Goal: Task Accomplishment & Management: Complete application form

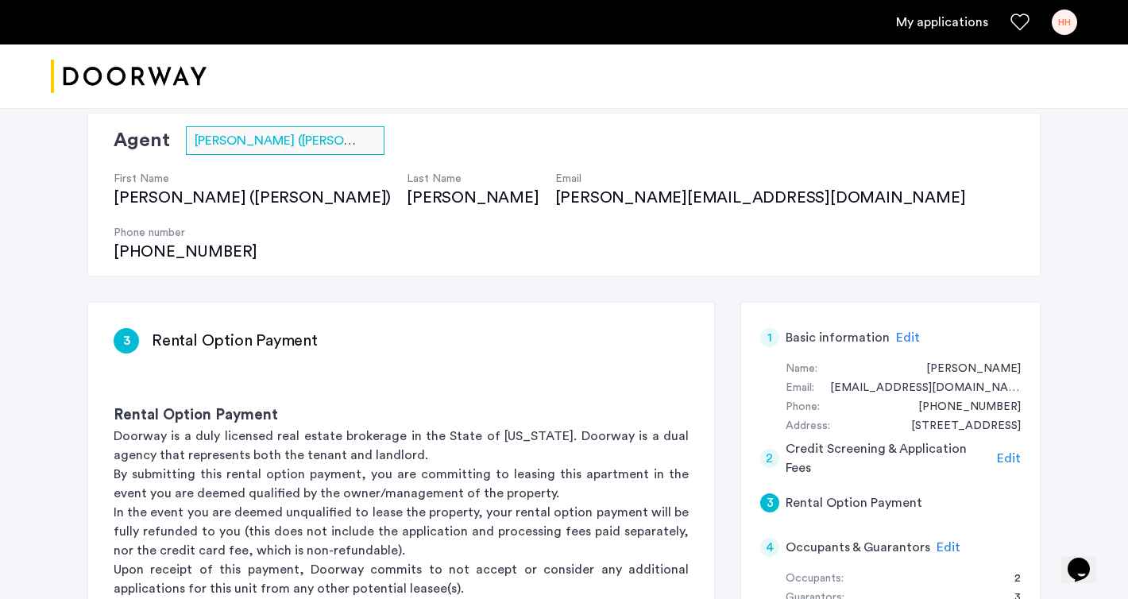
scroll to position [110, 0]
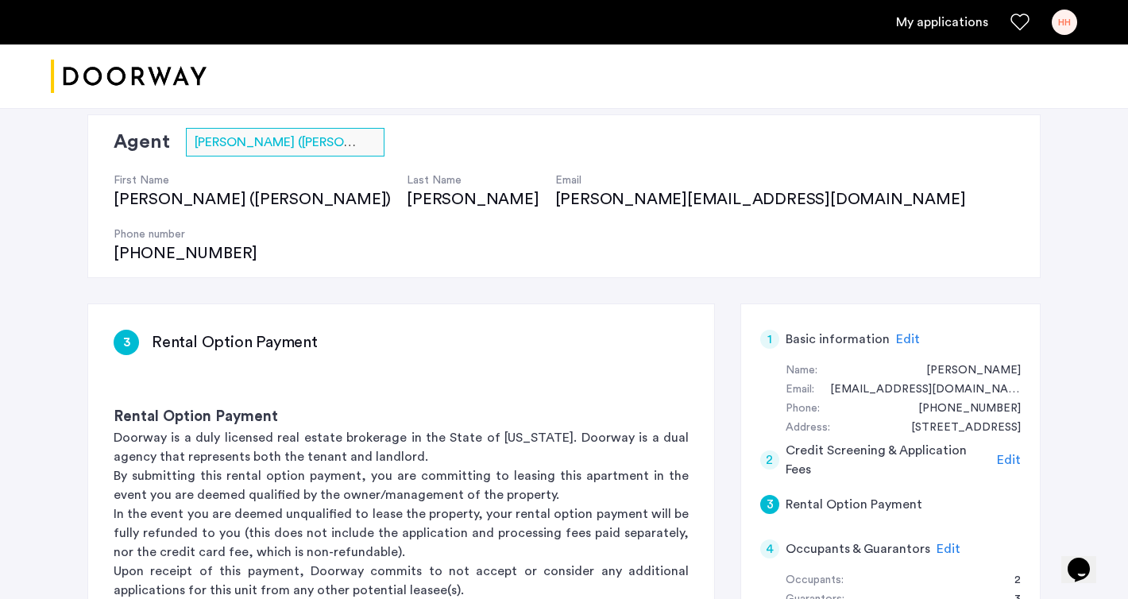
click at [1001, 454] on span "Edit" at bounding box center [1009, 460] width 24 height 13
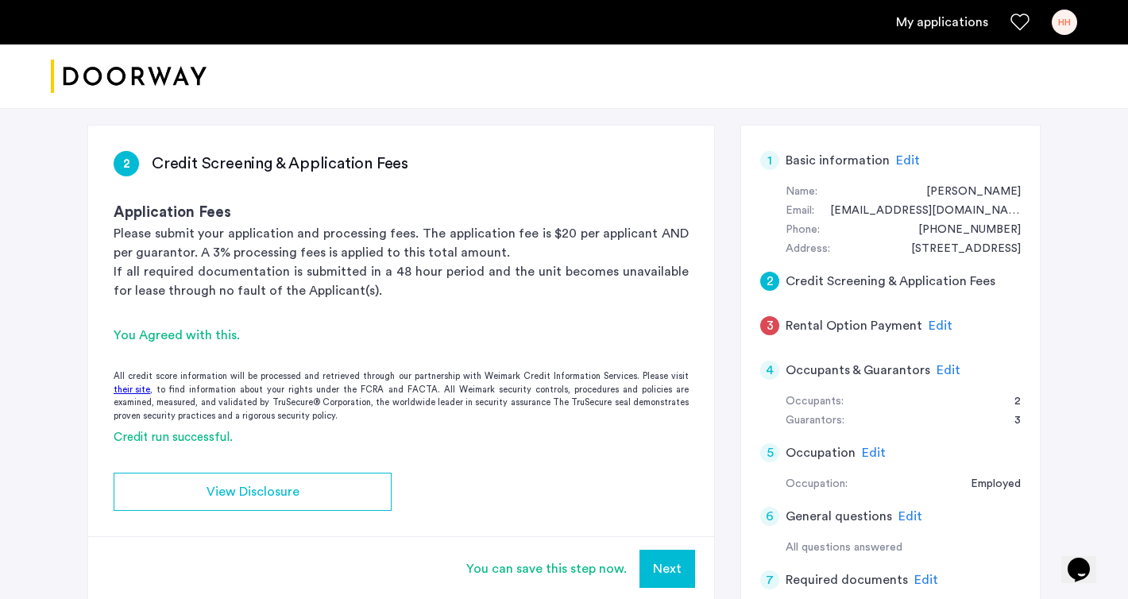
scroll to position [308, 0]
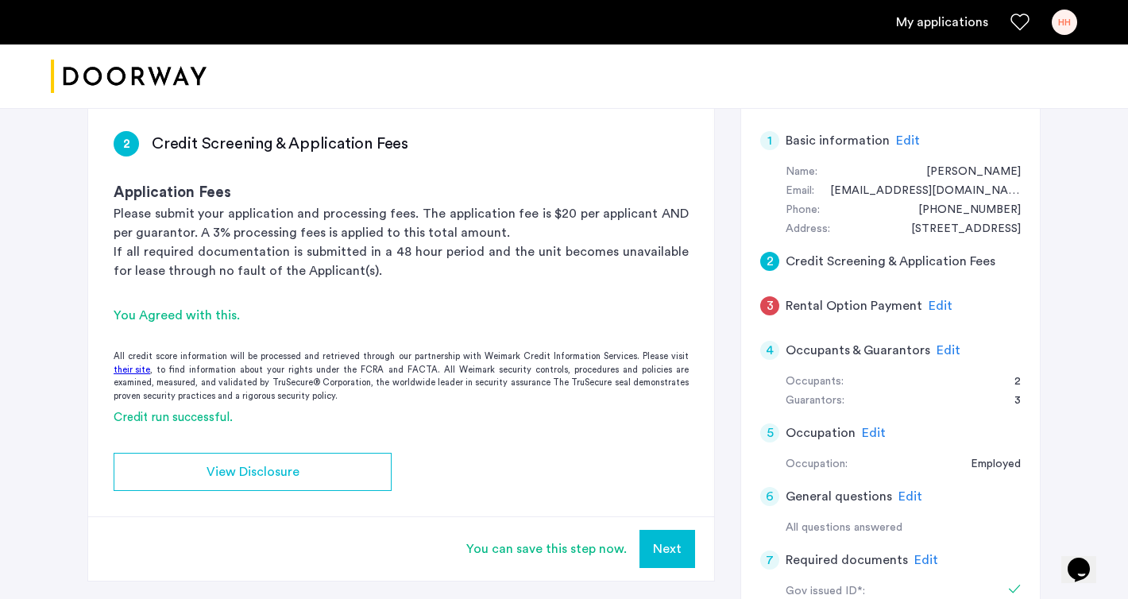
click at [946, 344] on span "Edit" at bounding box center [949, 350] width 24 height 13
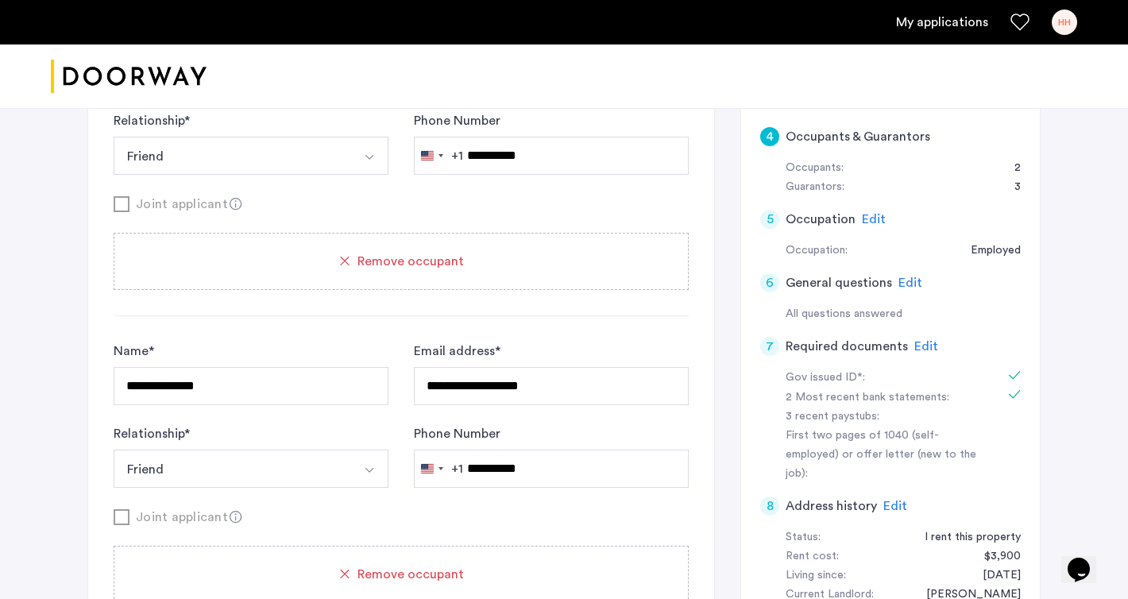
scroll to position [524, 0]
click at [904, 275] on span "Edit" at bounding box center [911, 281] width 24 height 13
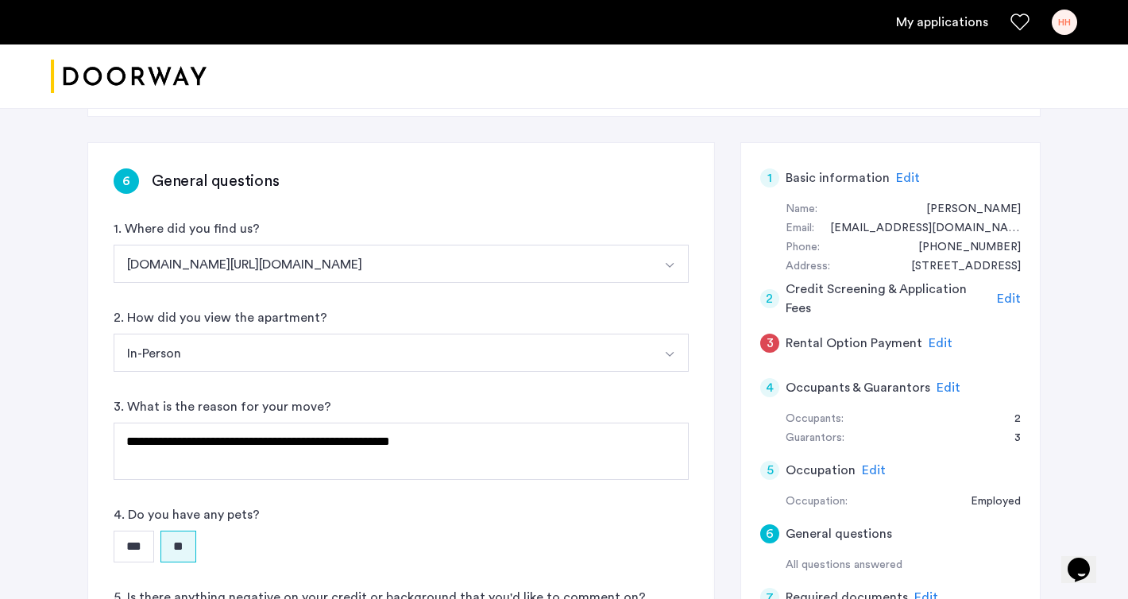
scroll to position [270, 0]
drag, startPoint x: 313, startPoint y: 389, endPoint x: 452, endPoint y: 385, distance: 139.1
click at [453, 423] on textarea "**********" at bounding box center [401, 451] width 575 height 57
drag, startPoint x: 429, startPoint y: 386, endPoint x: 311, endPoint y: 390, distance: 118.5
click at [311, 423] on textarea "**********" at bounding box center [401, 451] width 575 height 57
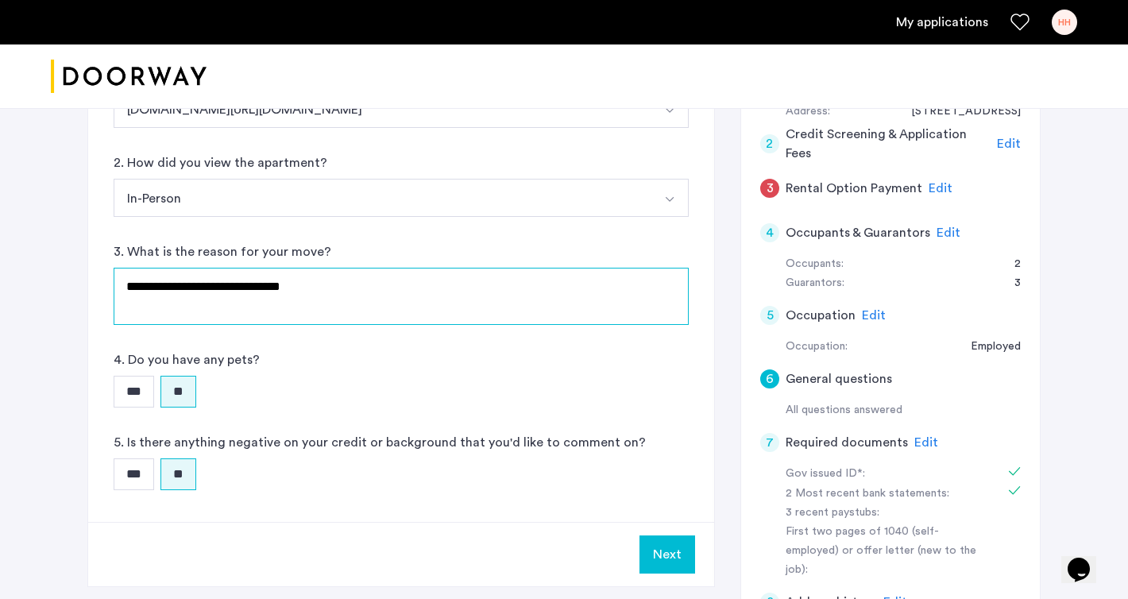
scroll to position [429, 0]
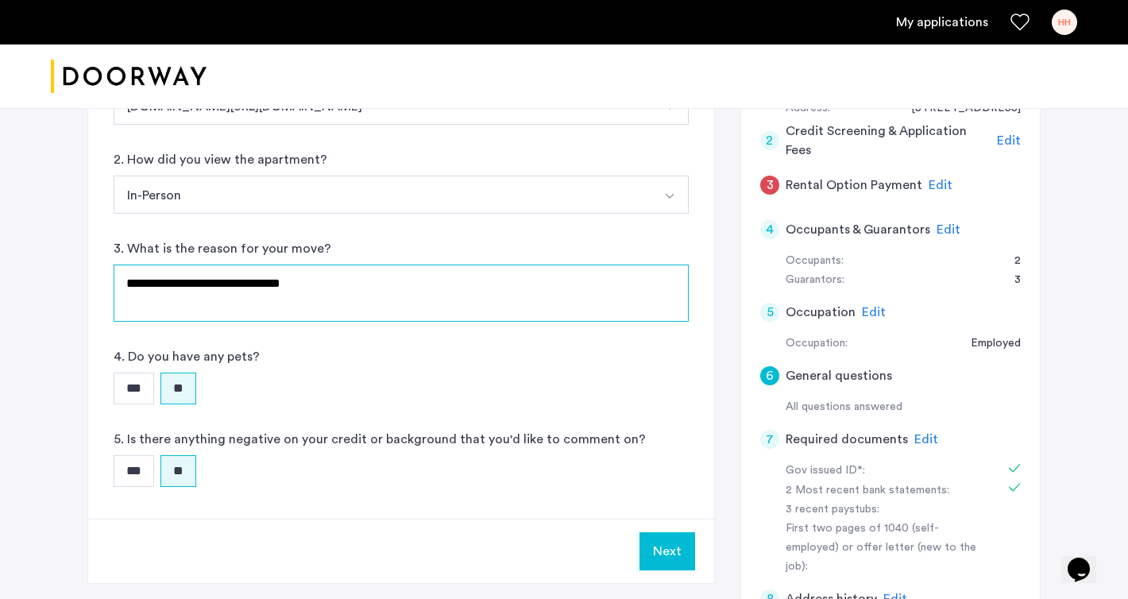
type textarea "**********"
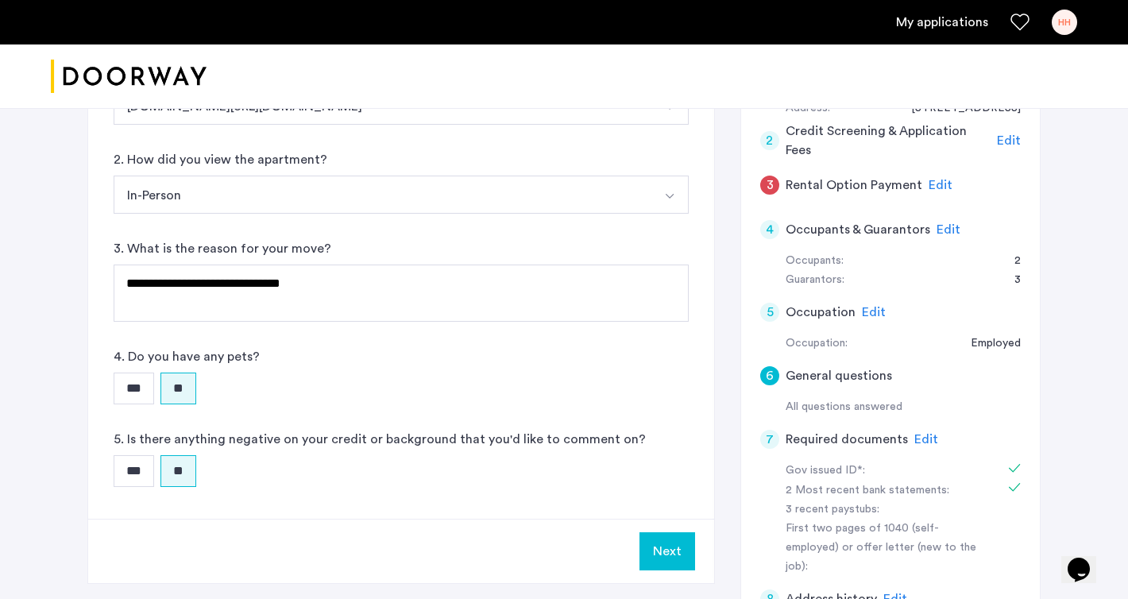
click at [665, 532] on button "Next" at bounding box center [668, 551] width 56 height 38
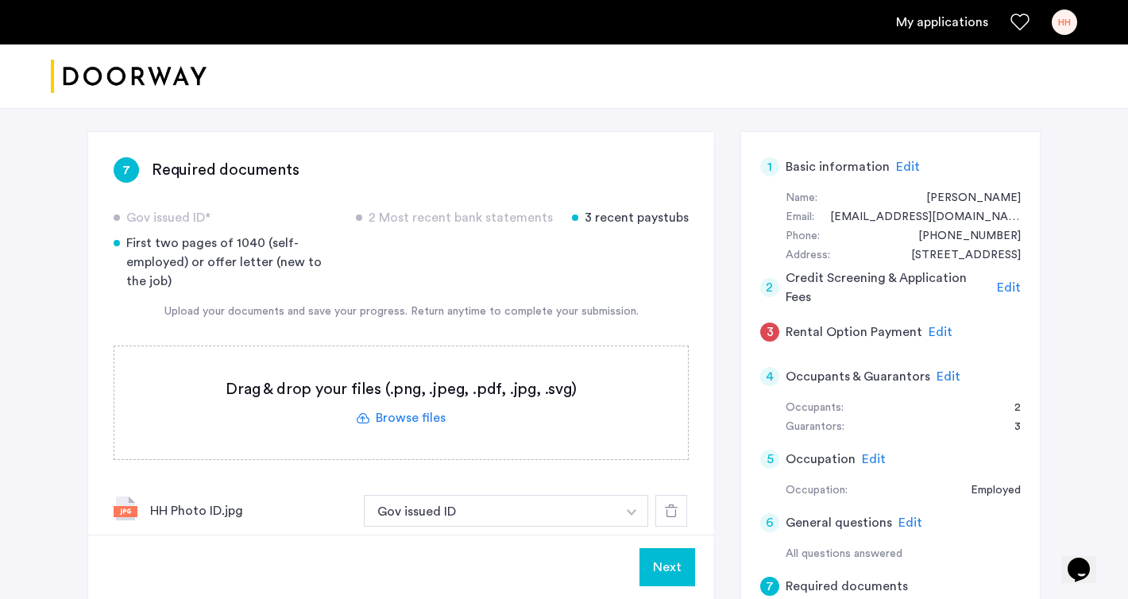
scroll to position [258, 0]
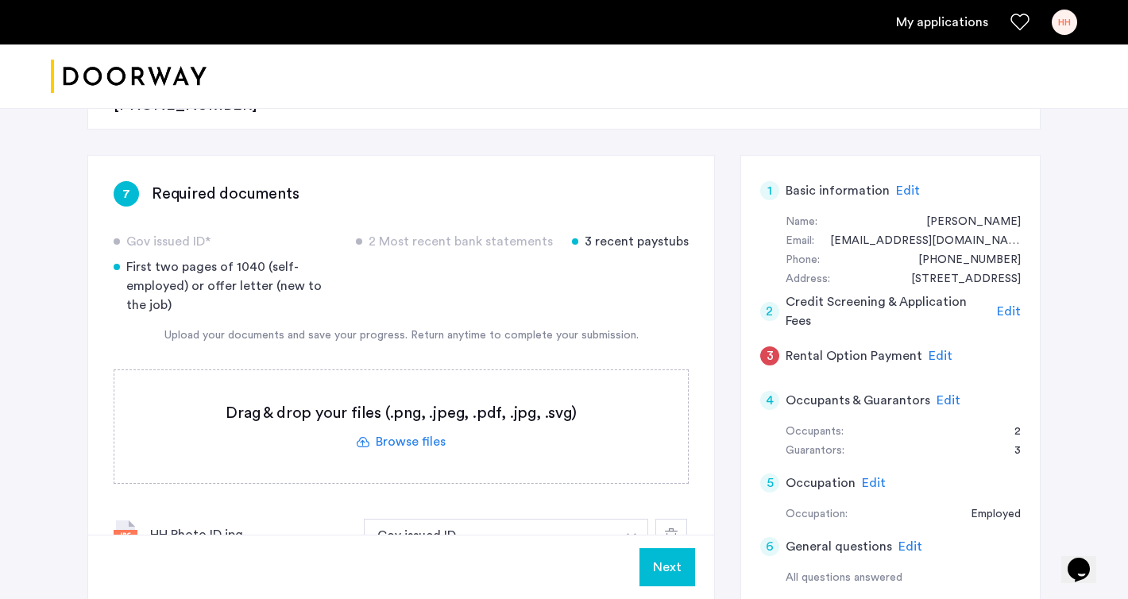
click at [951, 394] on span "Edit" at bounding box center [949, 400] width 24 height 13
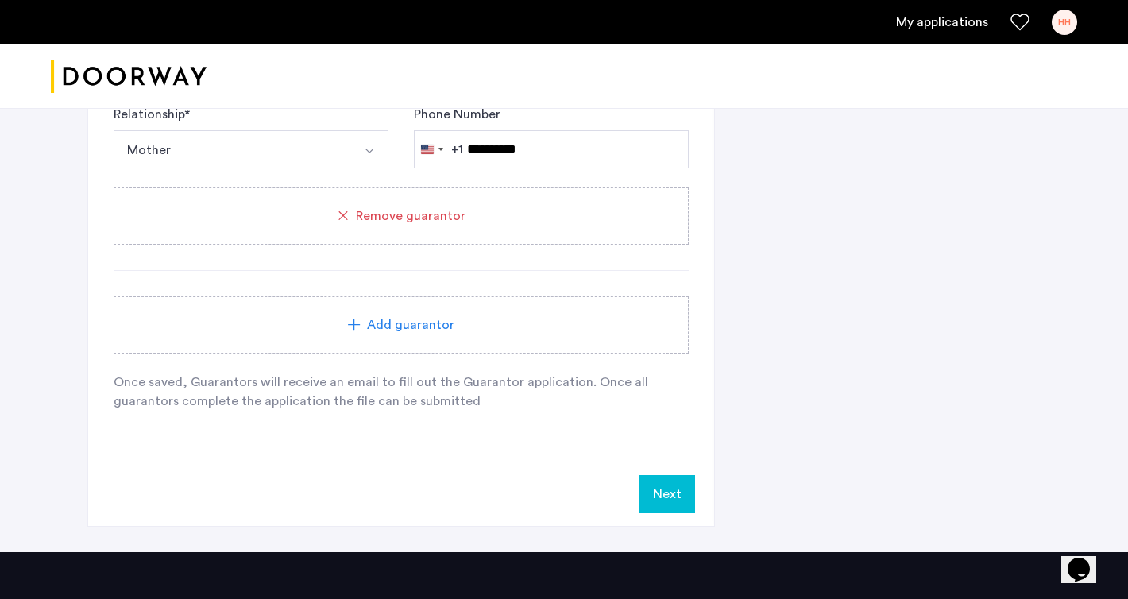
scroll to position [1874, 0]
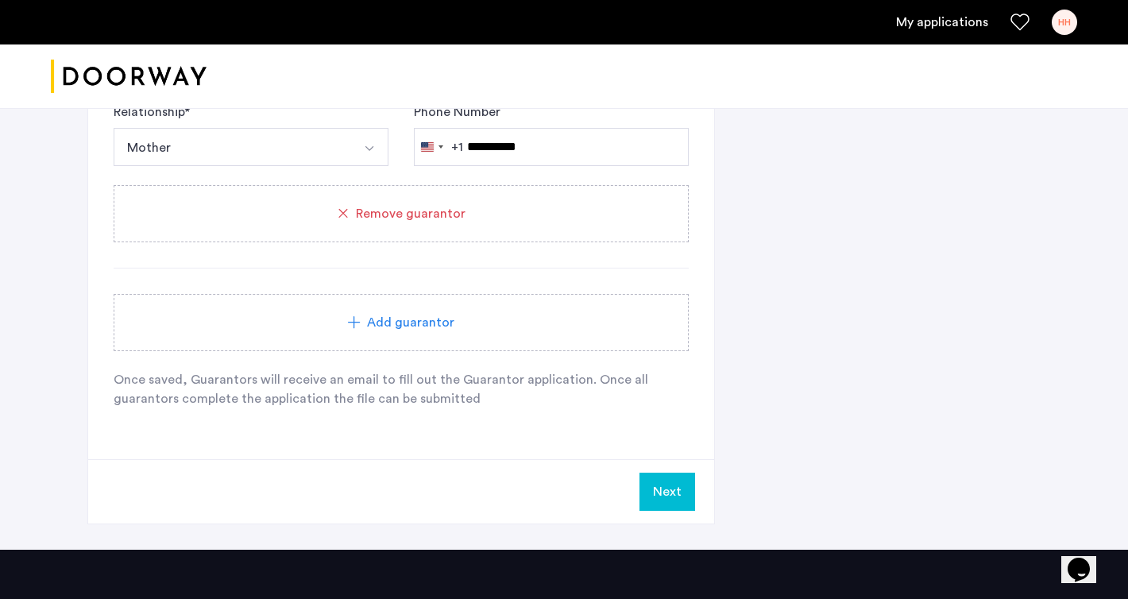
click at [672, 473] on button "Next" at bounding box center [668, 492] width 56 height 38
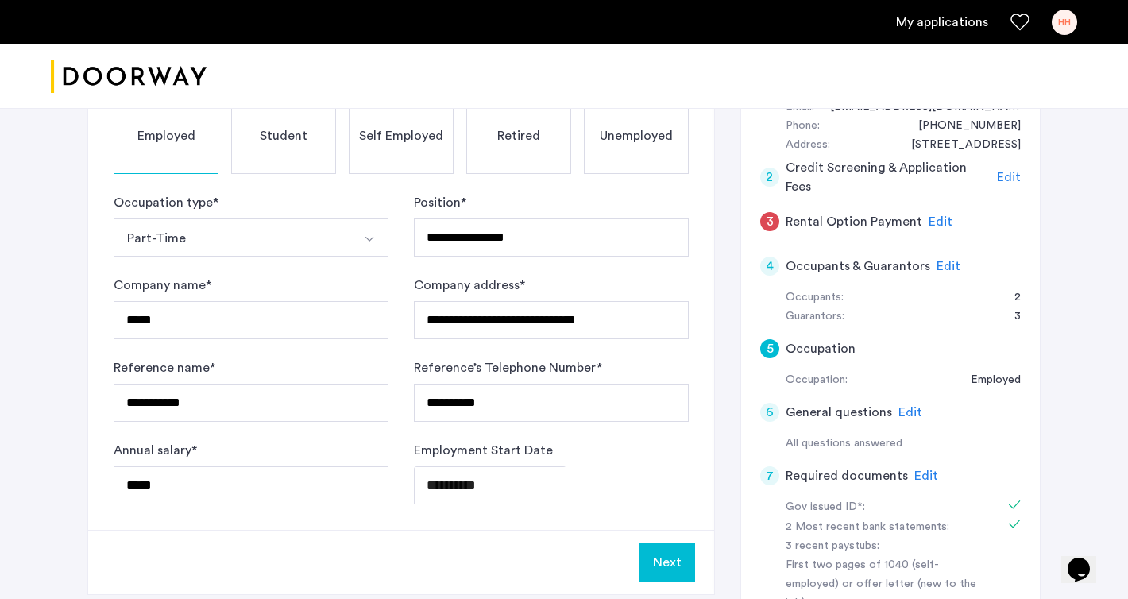
scroll to position [394, 0]
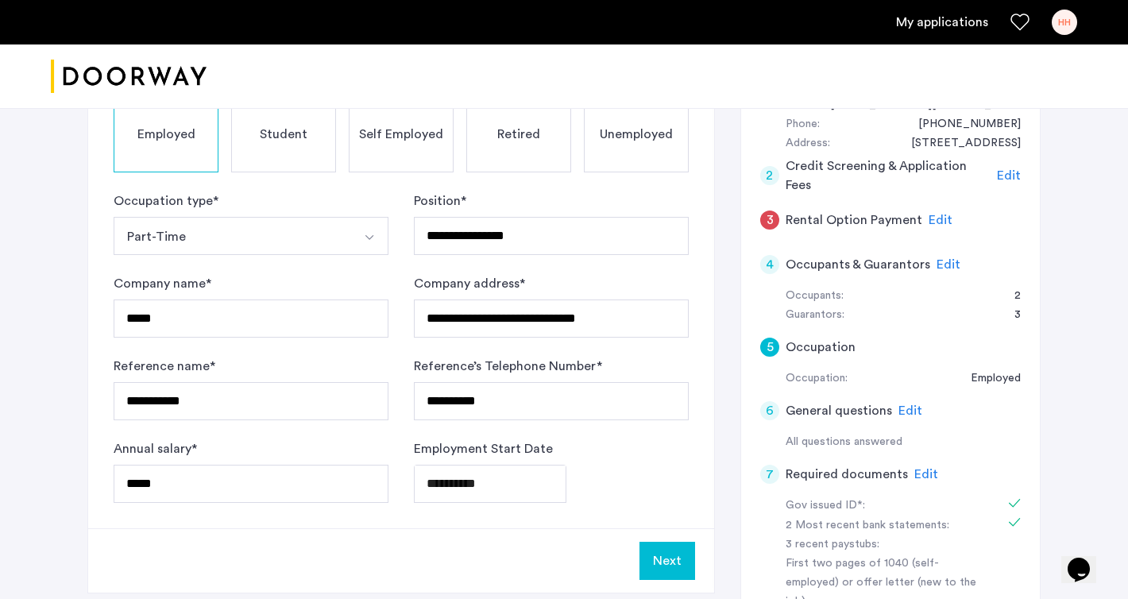
click at [942, 214] on span "Edit" at bounding box center [941, 220] width 24 height 13
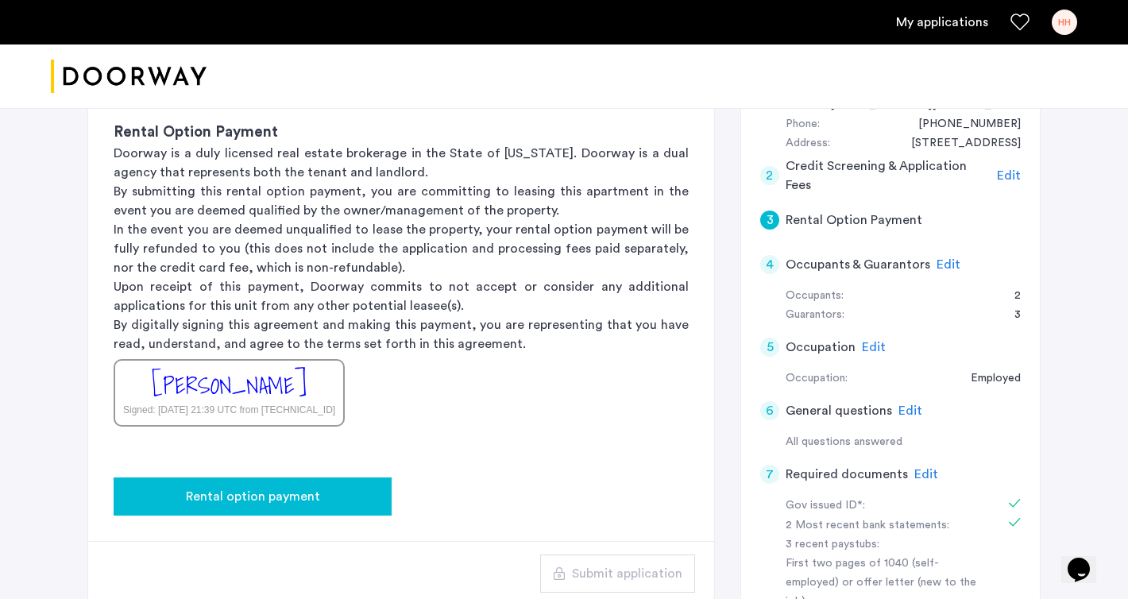
click at [294, 487] on span "Rental option payment" at bounding box center [253, 496] width 134 height 19
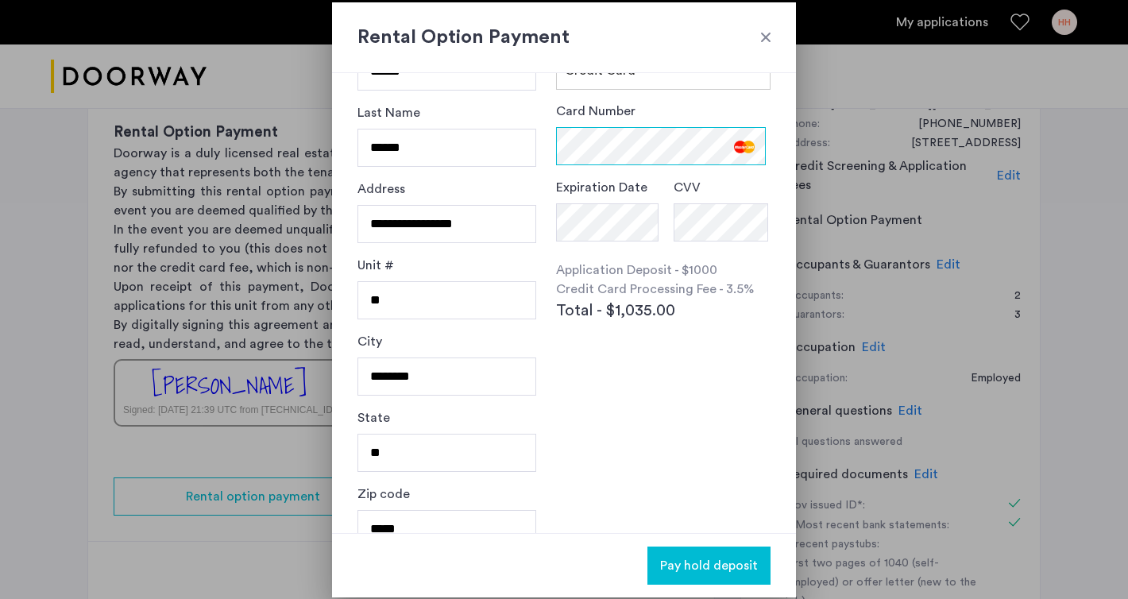
scroll to position [81, 0]
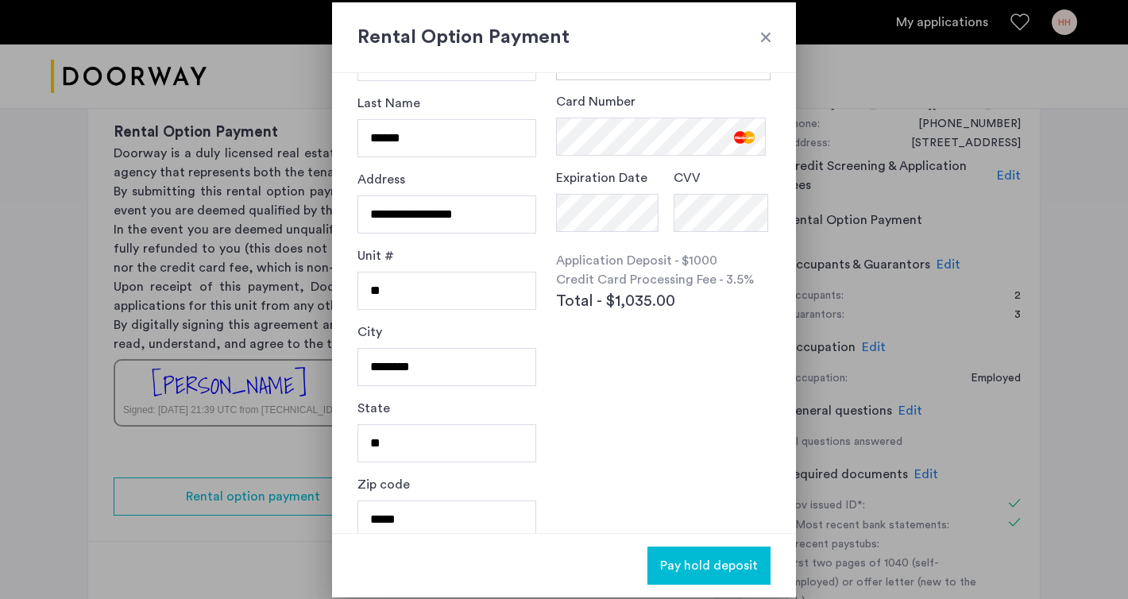
click at [724, 561] on span "Pay hold deposit" at bounding box center [709, 565] width 98 height 19
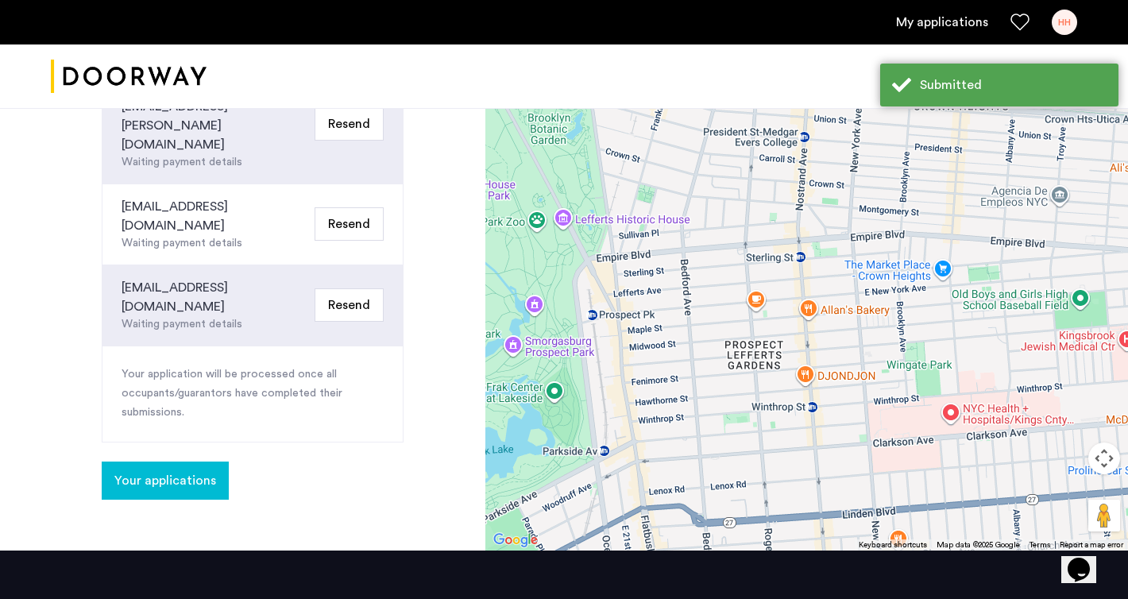
scroll to position [719, 0]
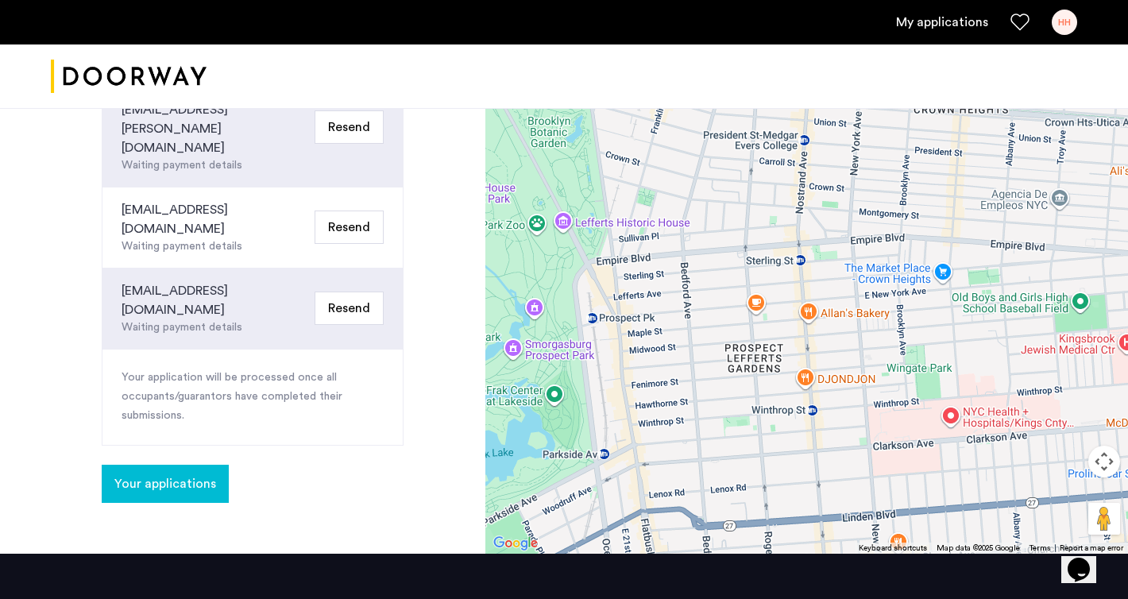
click at [194, 474] on span "Your applications" at bounding box center [165, 483] width 102 height 19
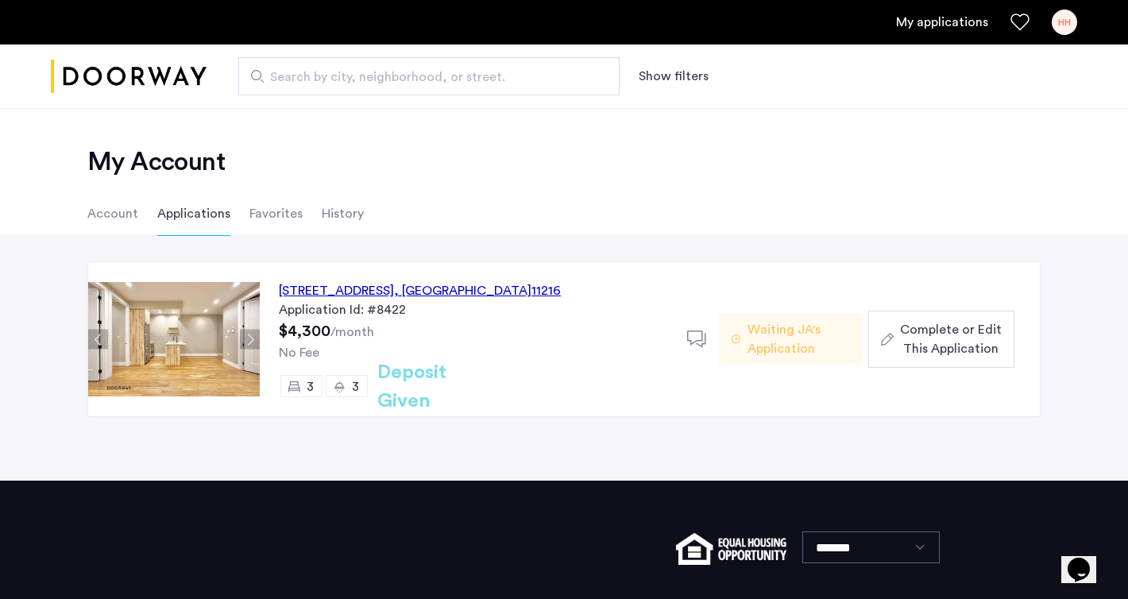
click at [965, 323] on span "Complete or Edit This Application" at bounding box center [951, 339] width 102 height 38
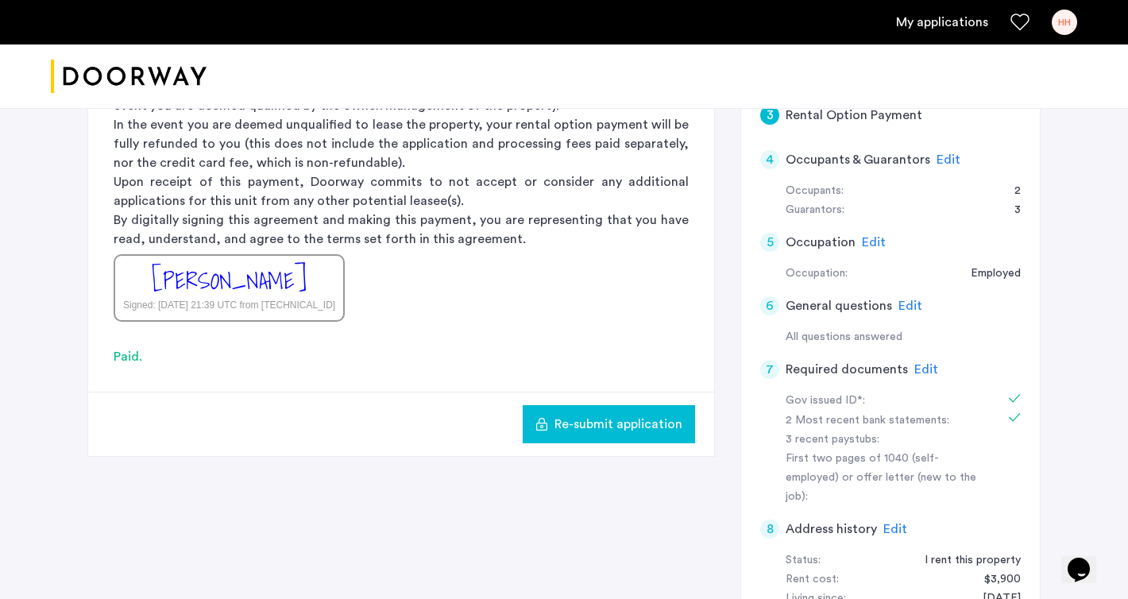
scroll to position [501, 0]
click at [923, 362] on span "Edit" at bounding box center [927, 368] width 24 height 13
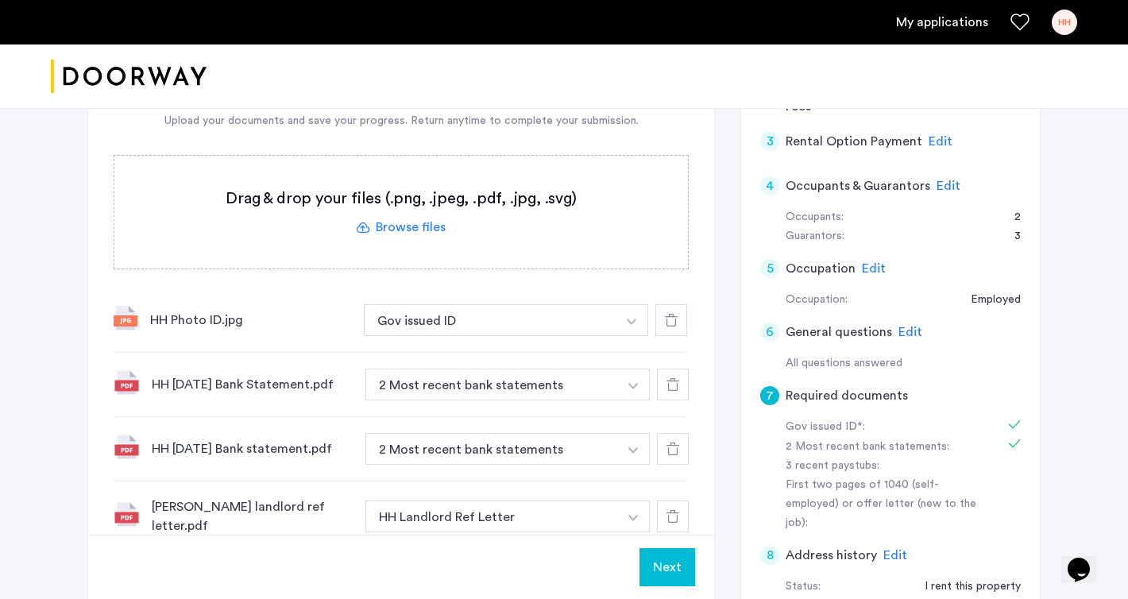
scroll to position [476, 0]
